Goal: Task Accomplishment & Management: Use online tool/utility

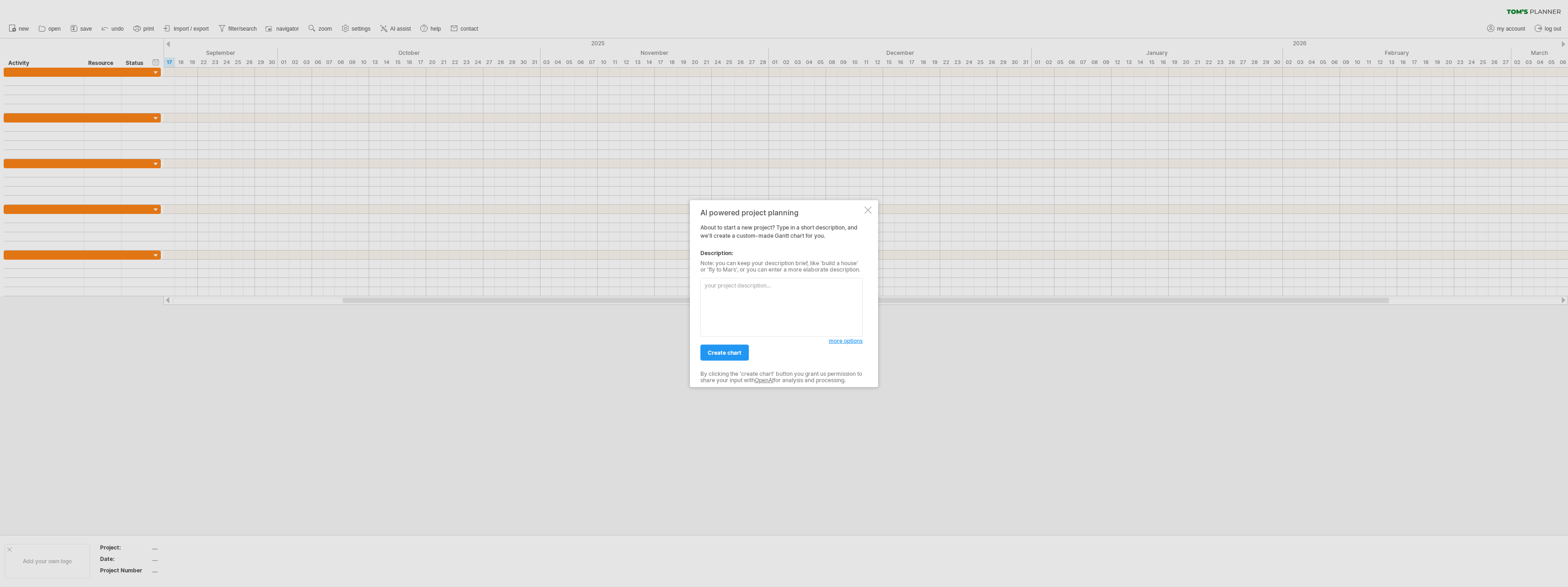
click at [769, 296] on textarea at bounding box center [782, 307] width 162 height 59
click at [866, 211] on div at bounding box center [868, 210] width 7 height 7
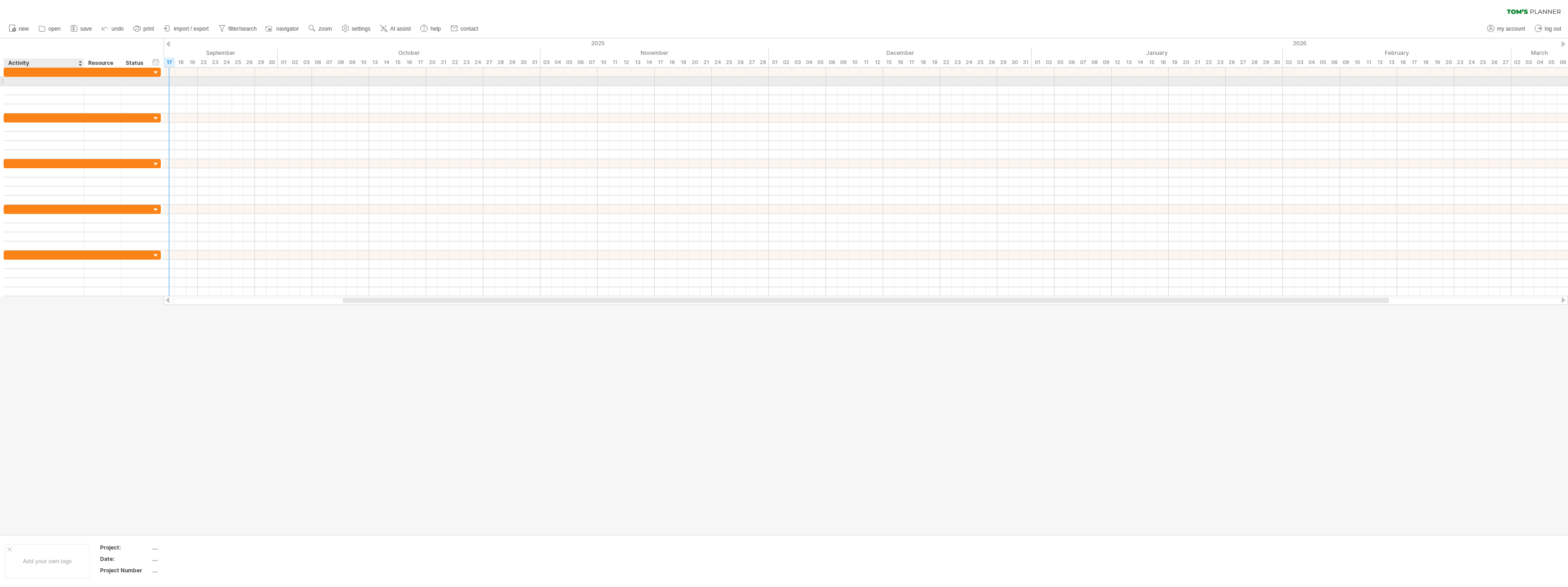
click at [59, 84] on div at bounding box center [44, 81] width 71 height 9
click at [132, 83] on div at bounding box center [136, 81] width 20 height 9
type input "*****"
click at [193, 81] on div at bounding box center [866, 81] width 1405 height 9
drag, startPoint x: 209, startPoint y: 83, endPoint x: 306, endPoint y: 83, distance: 97.0
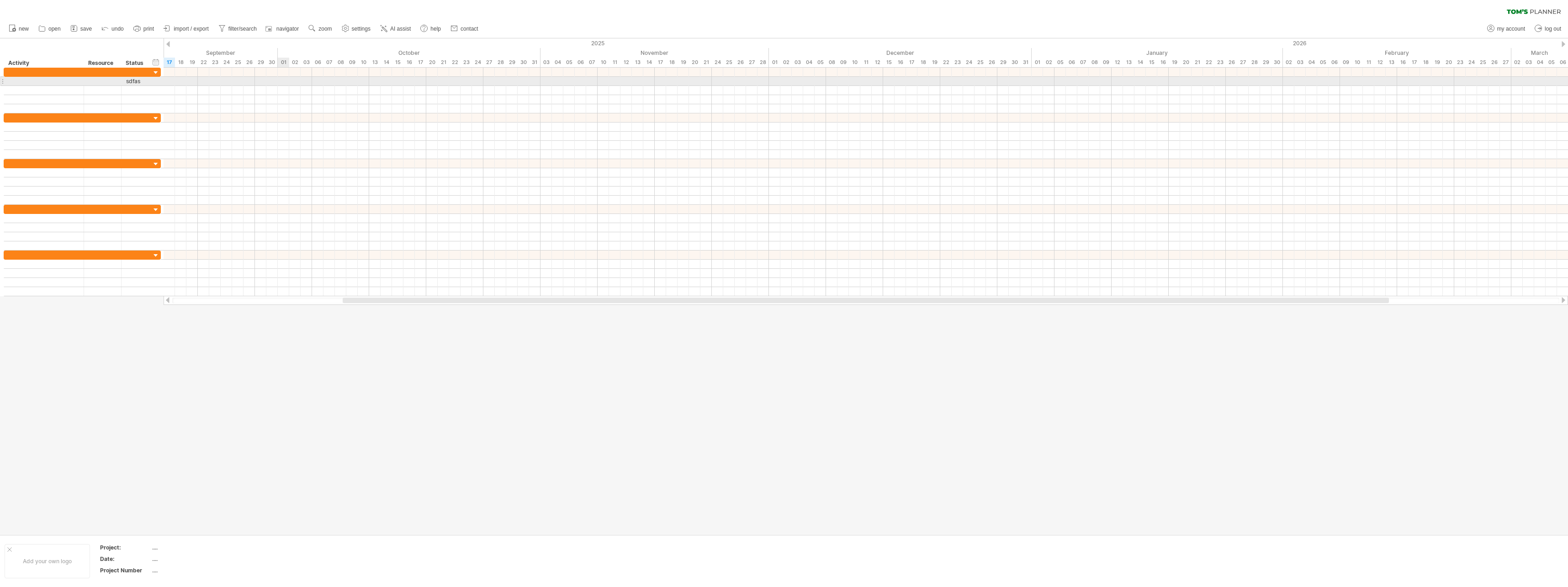
click at [306, 83] on div at bounding box center [866, 81] width 1405 height 9
drag, startPoint x: 216, startPoint y: 90, endPoint x: 274, endPoint y: 90, distance: 58.0
click at [274, 90] on div at bounding box center [866, 90] width 1405 height 9
drag, startPoint x: 206, startPoint y: 87, endPoint x: 259, endPoint y: 103, distance: 55.4
click at [259, 103] on div at bounding box center [866, 90] width 1405 height 46
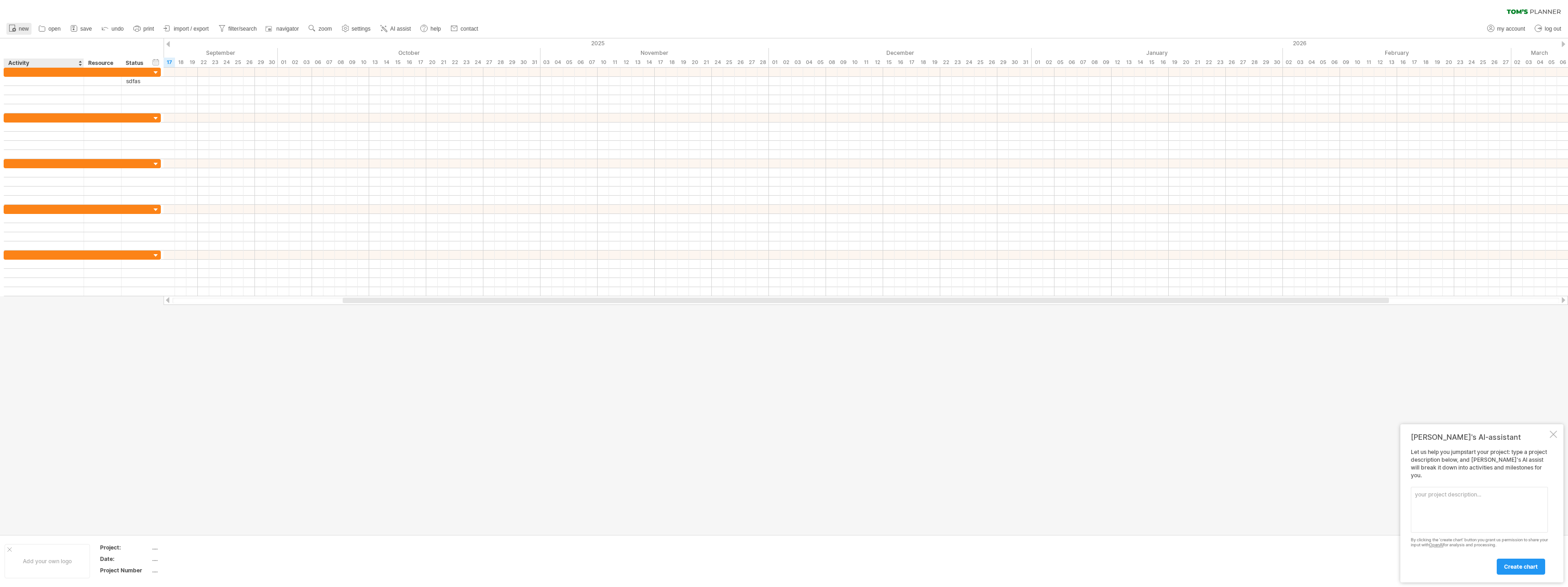
click at [16, 29] on circle at bounding box center [15, 30] width 4 height 4
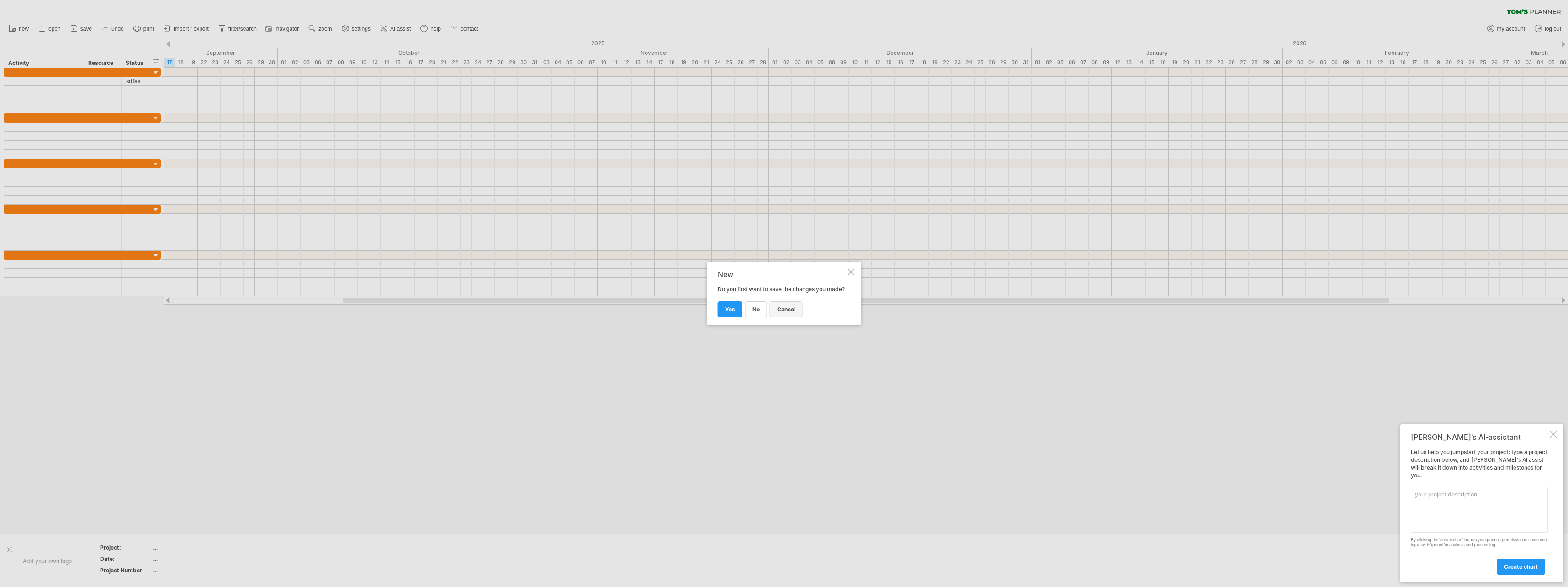
click at [794, 317] on link "cancel" at bounding box center [786, 309] width 33 height 16
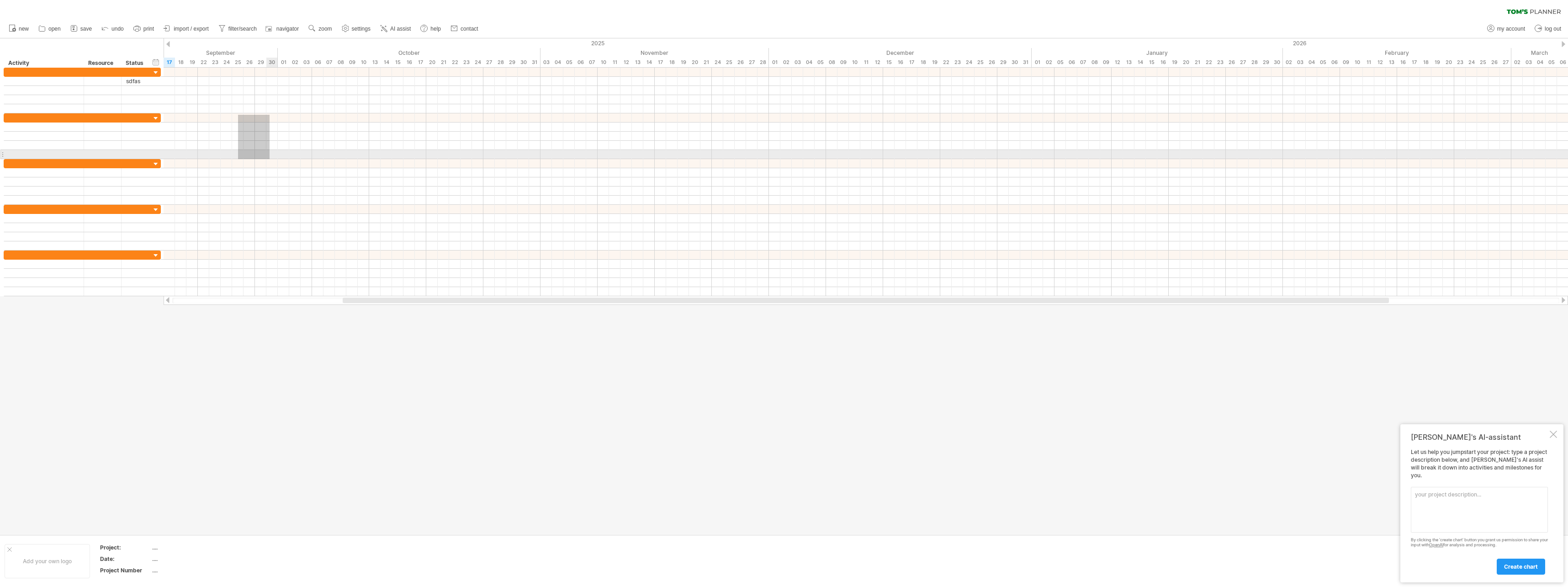
drag, startPoint x: 238, startPoint y: 115, endPoint x: 272, endPoint y: 175, distance: 69.0
click at [272, 175] on div at bounding box center [866, 182] width 1405 height 228
click at [245, 128] on div at bounding box center [866, 127] width 1405 height 9
click at [250, 130] on div at bounding box center [866, 127] width 1405 height 9
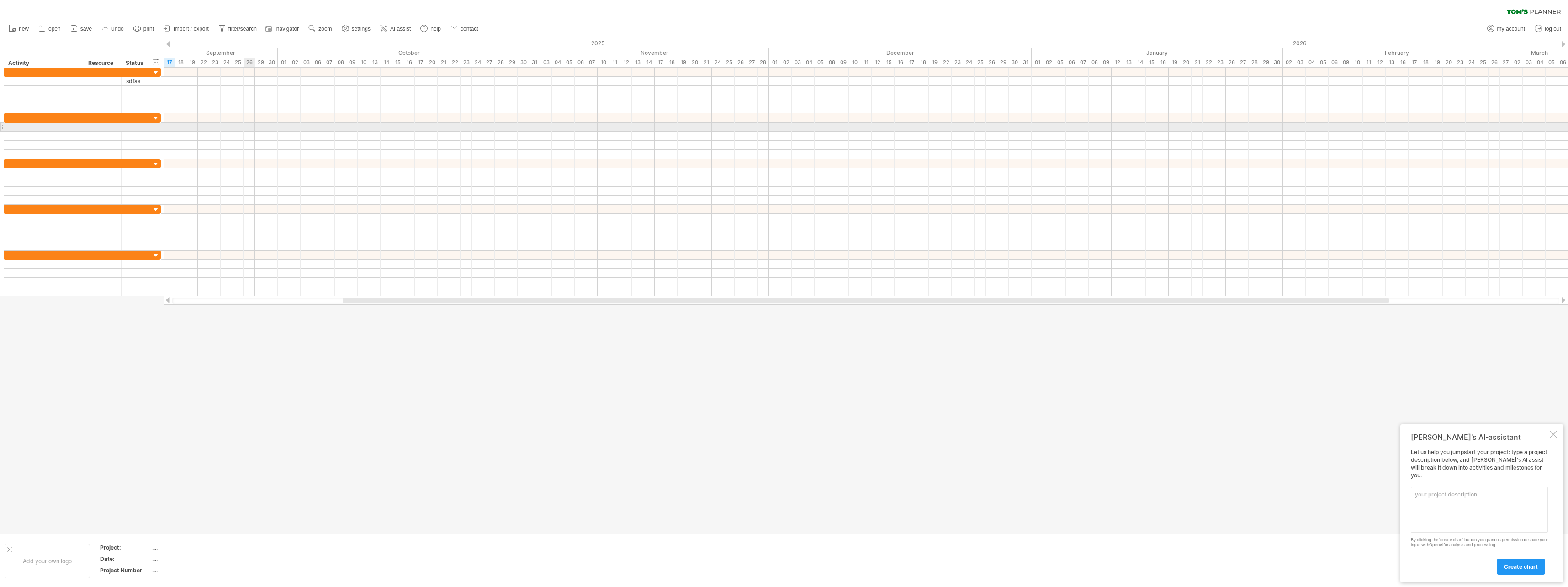
click at [249, 130] on div at bounding box center [866, 127] width 1405 height 9
click at [219, 137] on div at bounding box center [866, 136] width 1405 height 9
drag, startPoint x: 220, startPoint y: 134, endPoint x: 271, endPoint y: 151, distance: 53.8
click at [257, 148] on div "add time block" at bounding box center [266, 151] width 63 height 15
click at [284, 164] on div "custom colors..." at bounding box center [304, 199] width 84 height 94
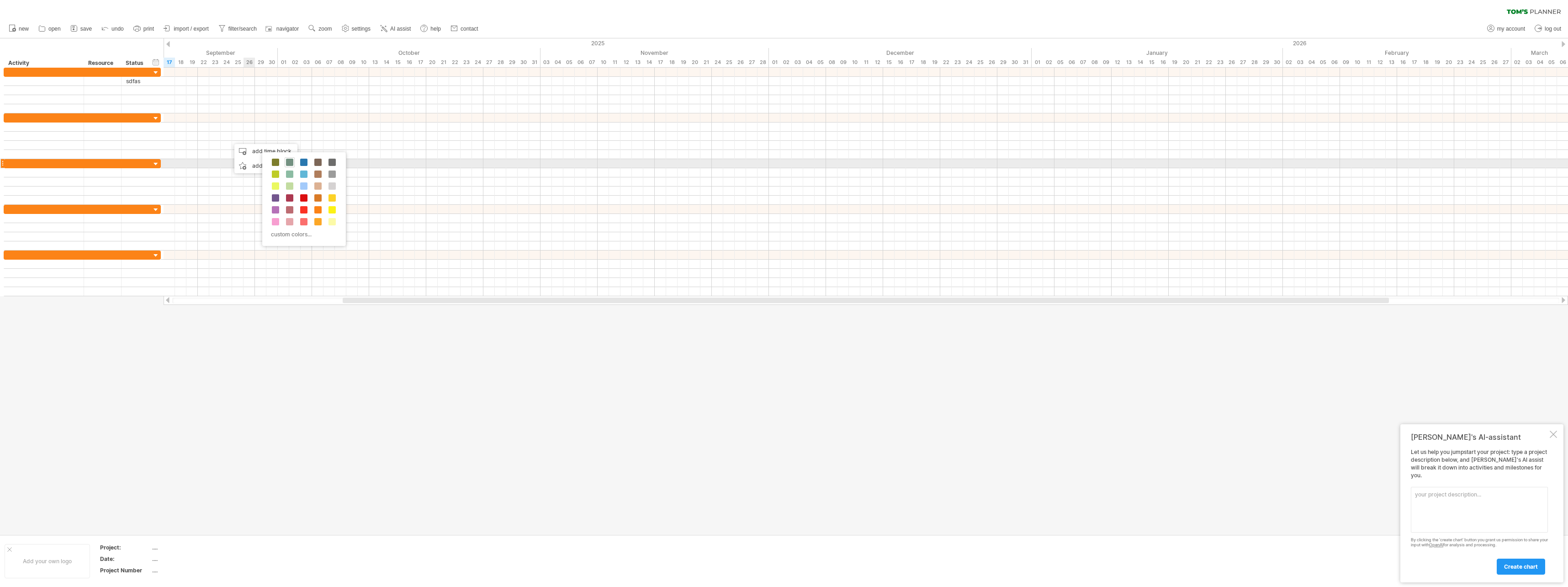
click at [289, 164] on span at bounding box center [289, 162] width 7 height 7
click at [241, 137] on div at bounding box center [238, 135] width 11 height 9
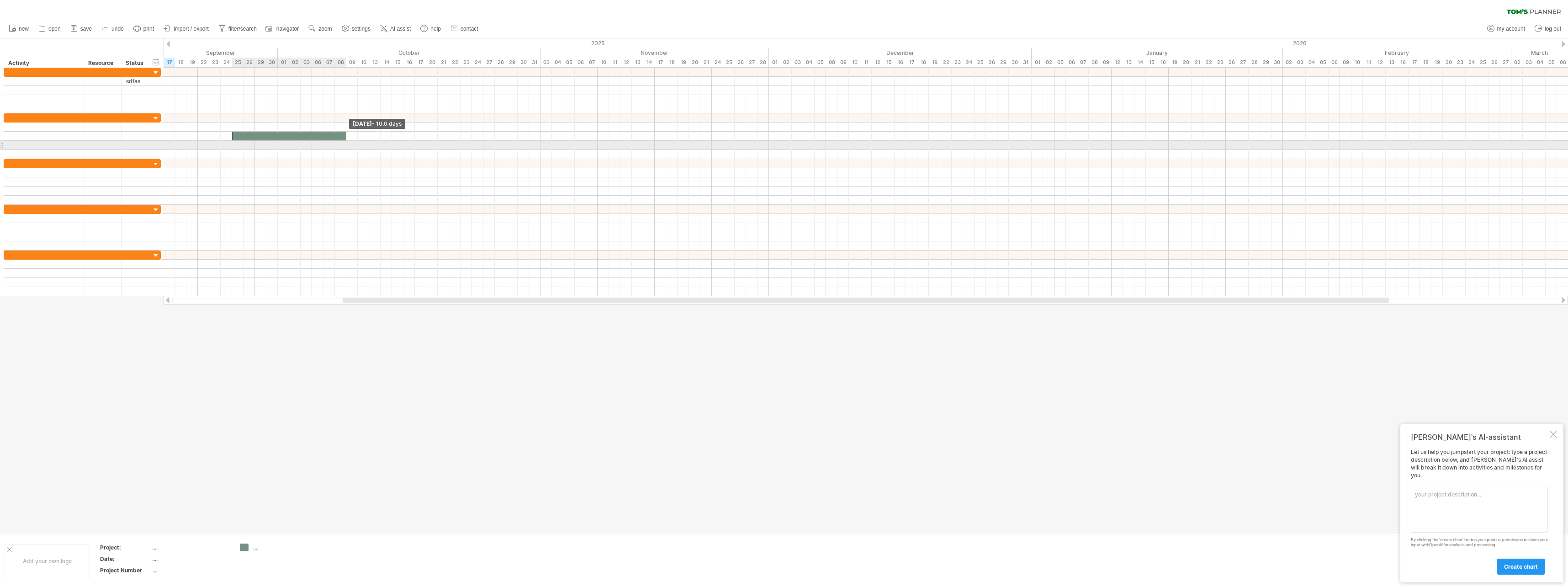
drag, startPoint x: 242, startPoint y: 138, endPoint x: 346, endPoint y: 145, distance: 104.2
click at [346, 145] on div "[DATE] - 10.0 days [DATE]" at bounding box center [866, 182] width 1405 height 228
click at [263, 137] on div at bounding box center [289, 135] width 114 height 9
click at [325, 155] on div at bounding box center [866, 155] width 1405 height 9
drag, startPoint x: 262, startPoint y: 131, endPoint x: 262, endPoint y: 141, distance: 10.0
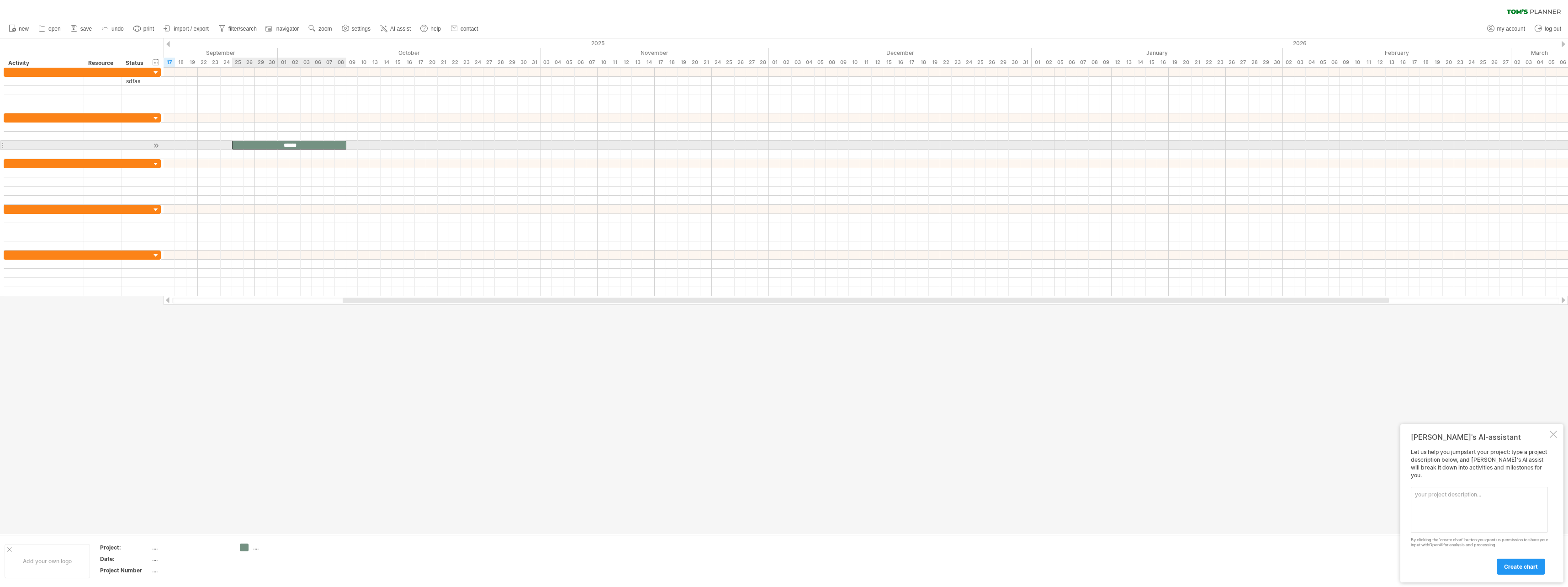
click at [270, 143] on div "******" at bounding box center [289, 145] width 114 height 9
paste div
click at [302, 159] on div at bounding box center [866, 164] width 1405 height 9
click at [308, 148] on div "**********" at bounding box center [289, 145] width 114 height 9
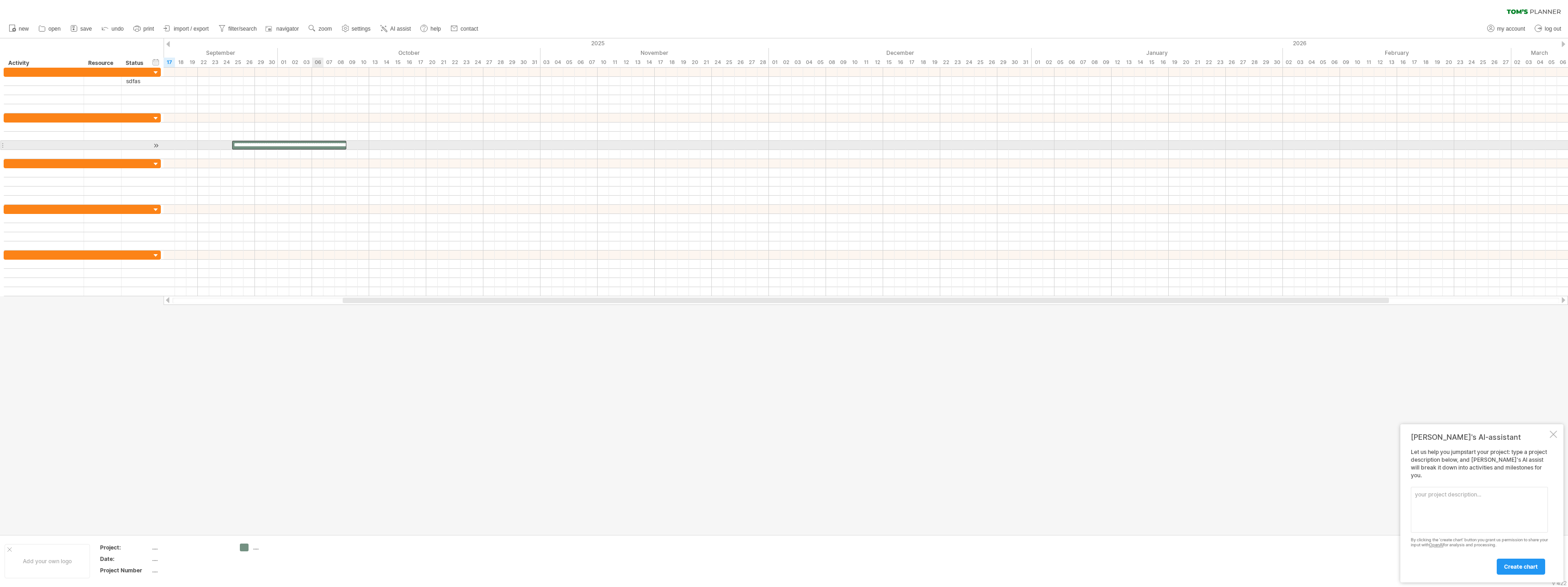
scroll to position [0, 0]
click at [376, 133] on div at bounding box center [866, 136] width 1405 height 9
drag, startPoint x: 300, startPoint y: 198, endPoint x: 407, endPoint y: 261, distance: 124.2
click at [413, 273] on div at bounding box center [866, 182] width 1405 height 228
click at [354, 185] on div "add icon" at bounding box center [341, 182] width 63 height 15
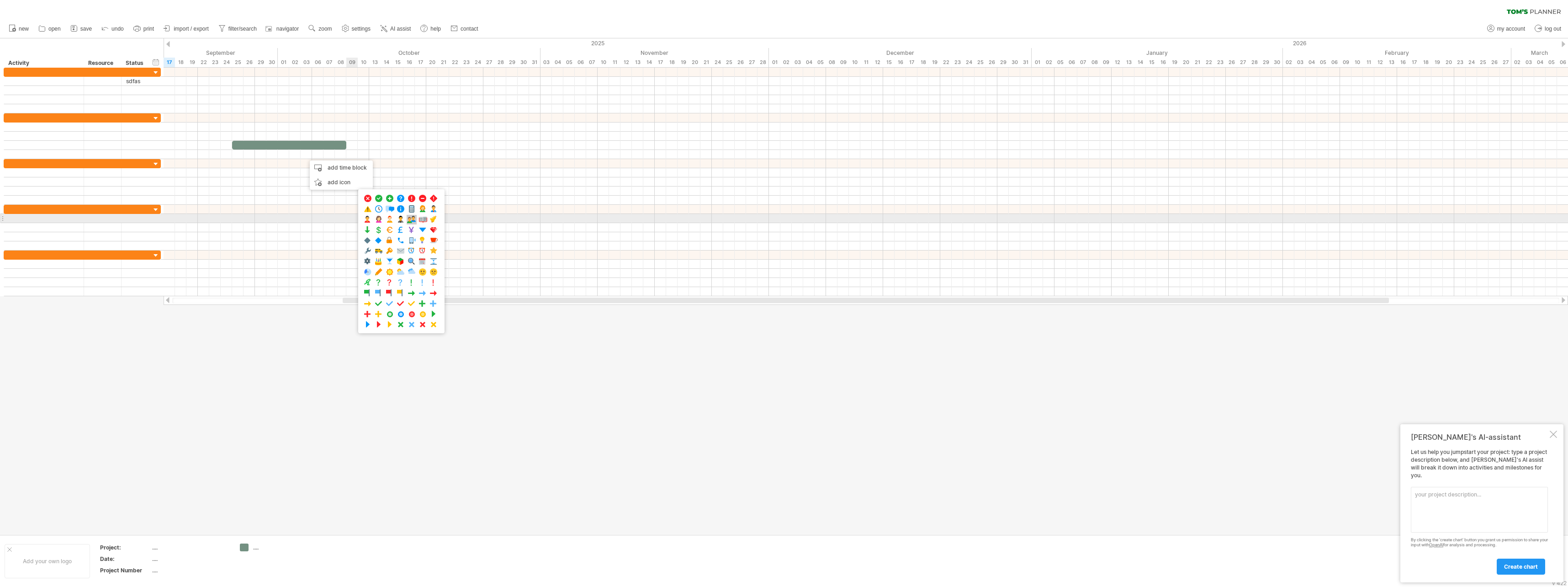
click at [409, 221] on span at bounding box center [412, 219] width 9 height 9
click at [312, 154] on div at bounding box center [866, 155] width 1405 height 9
click at [308, 155] on div at bounding box center [306, 154] width 9 height 9
drag, startPoint x: 310, startPoint y: 155, endPoint x: 355, endPoint y: 160, distance: 45.3
click at [111, 166] on div at bounding box center [102, 163] width 28 height 9
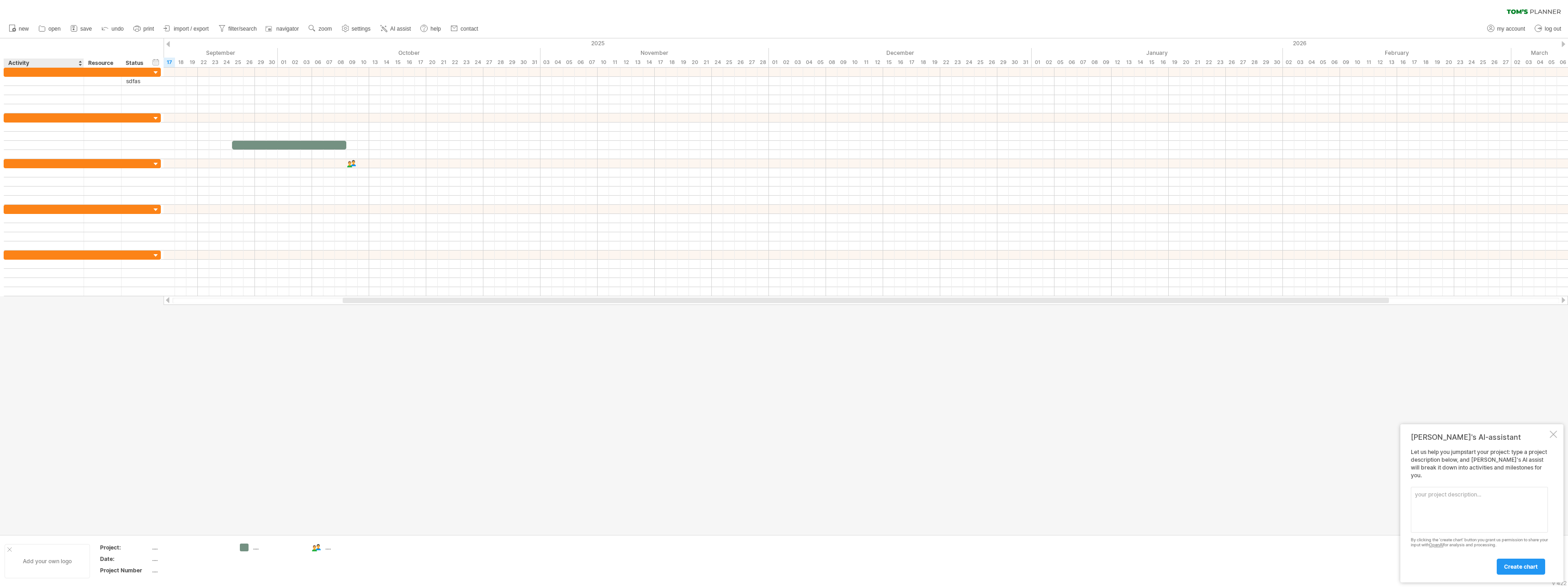
click at [56, 563] on div "Add your own logo" at bounding box center [47, 561] width 85 height 34
click at [1559, 28] on span "log out" at bounding box center [1553, 29] width 17 height 7
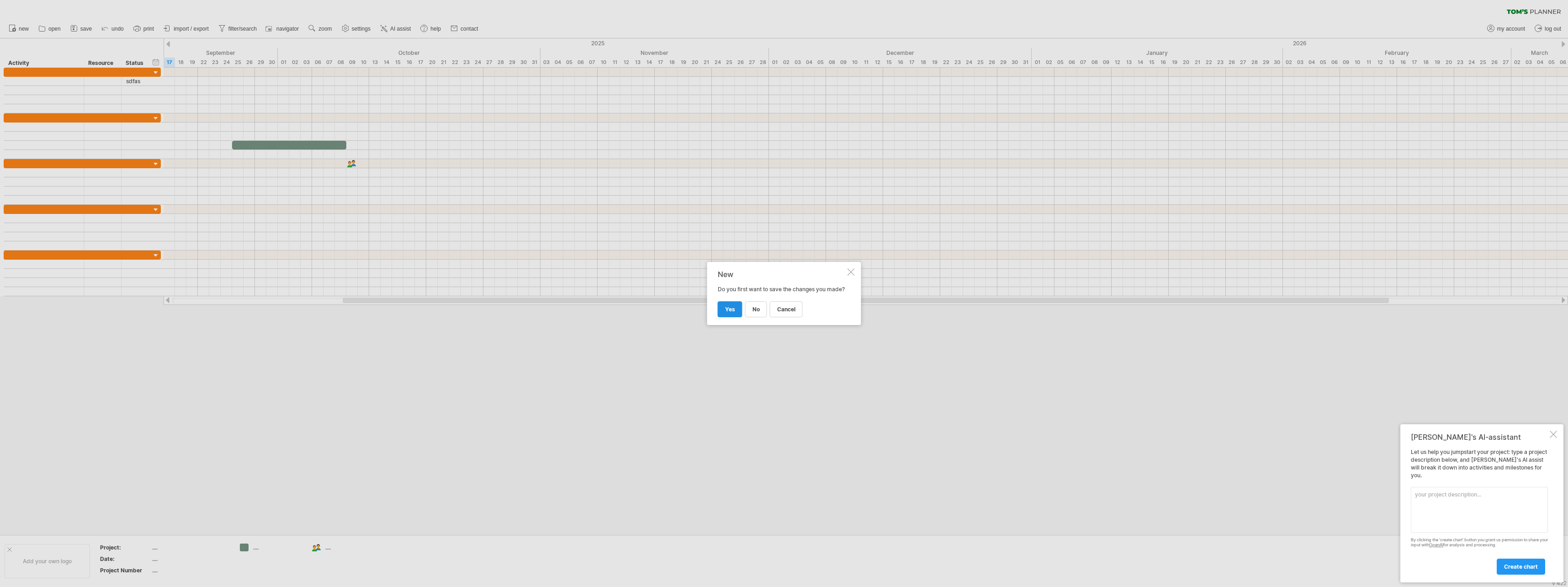
click at [734, 317] on link "yes" at bounding box center [730, 309] width 24 height 16
click at [769, 300] on label "save offline" at bounding box center [778, 299] width 40 height 7
click at [719, 319] on link "Save" at bounding box center [712, 320] width 28 height 16
click at [734, 320] on span "Upgrade" at bounding box center [732, 319] width 24 height 7
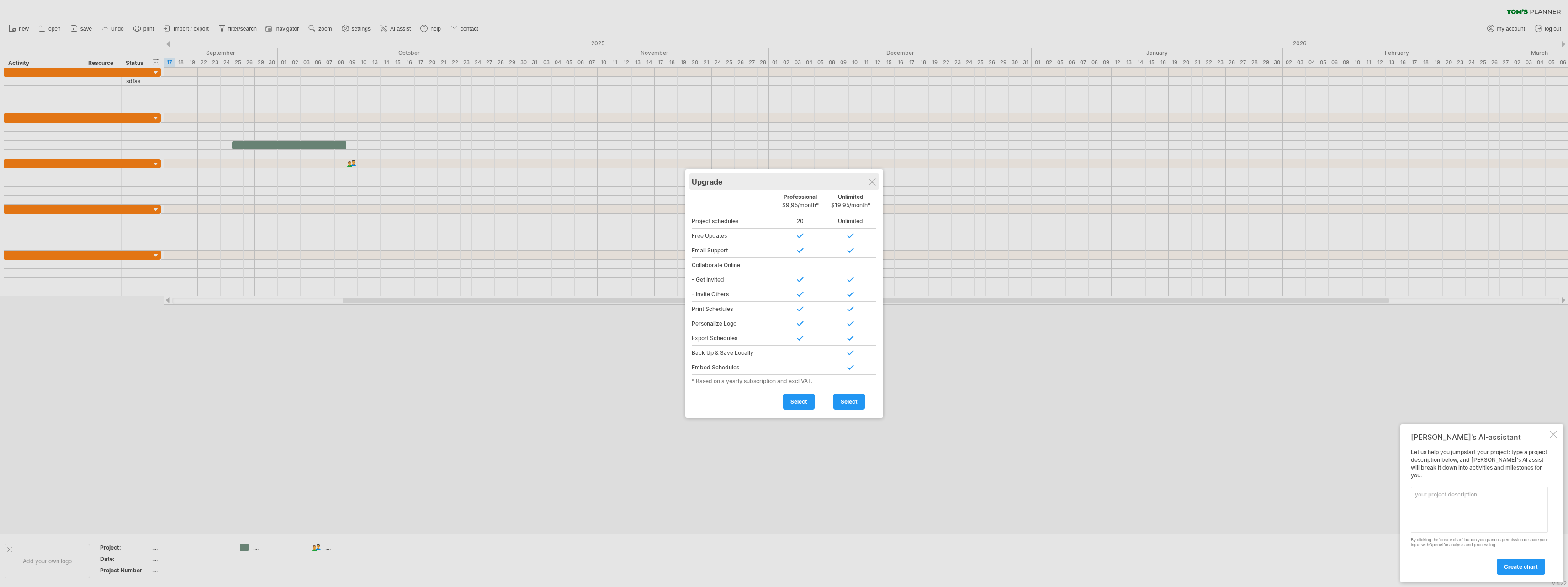
click at [875, 188] on div "Upgrade" at bounding box center [784, 181] width 185 height 17
